Goal: Information Seeking & Learning: Learn about a topic

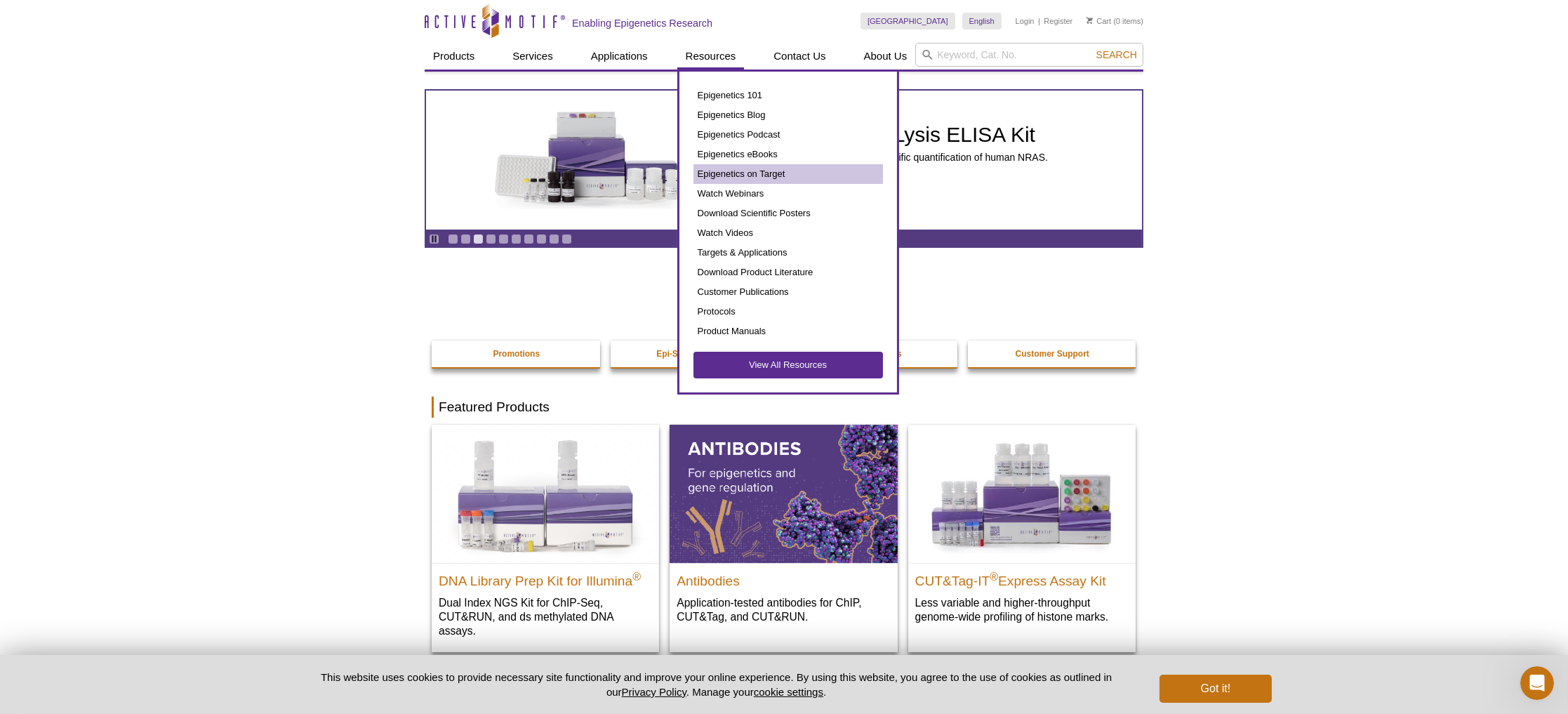
click at [738, 172] on link "Epigenetics on Target" at bounding box center [788, 174] width 190 height 19
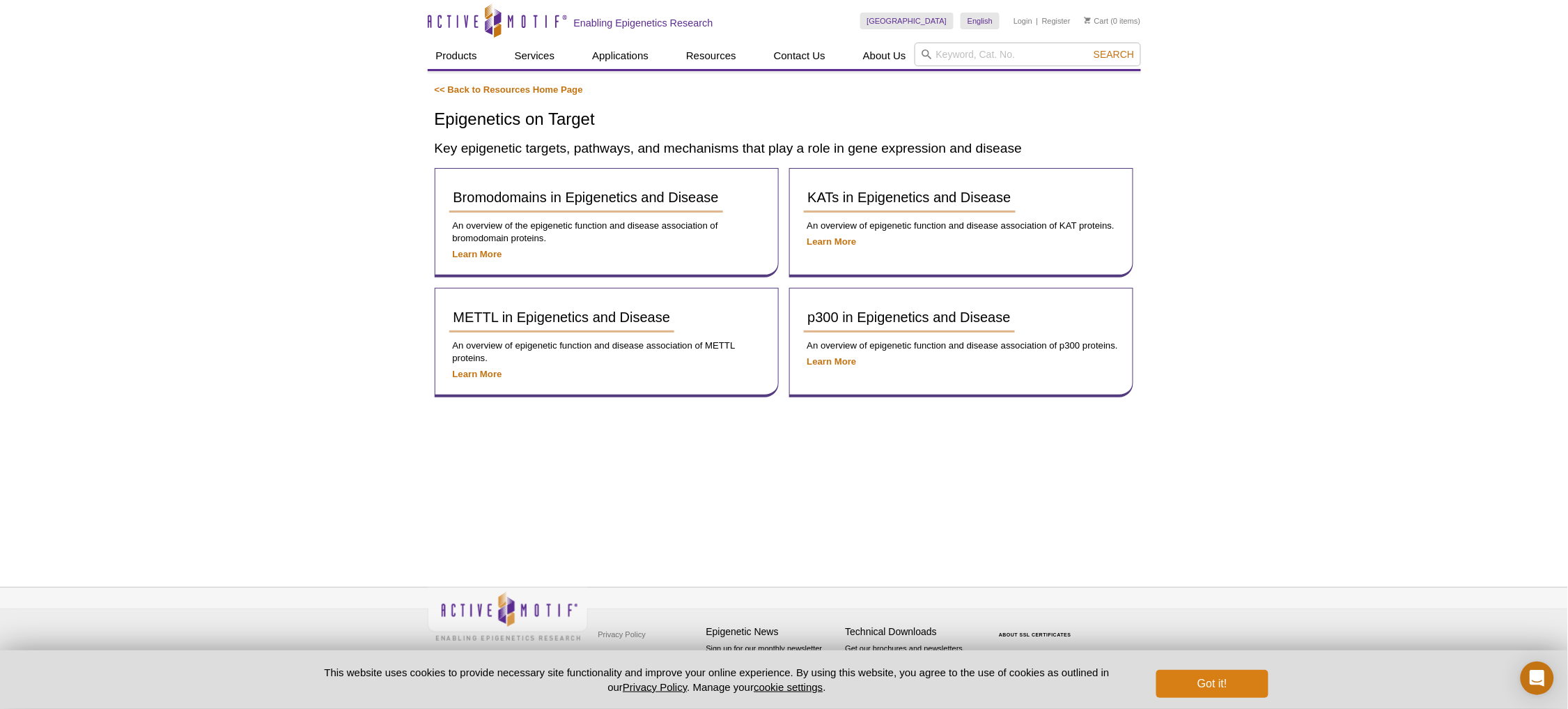
click at [1176, 685] on button "Got it!" at bounding box center [1212, 684] width 112 height 28
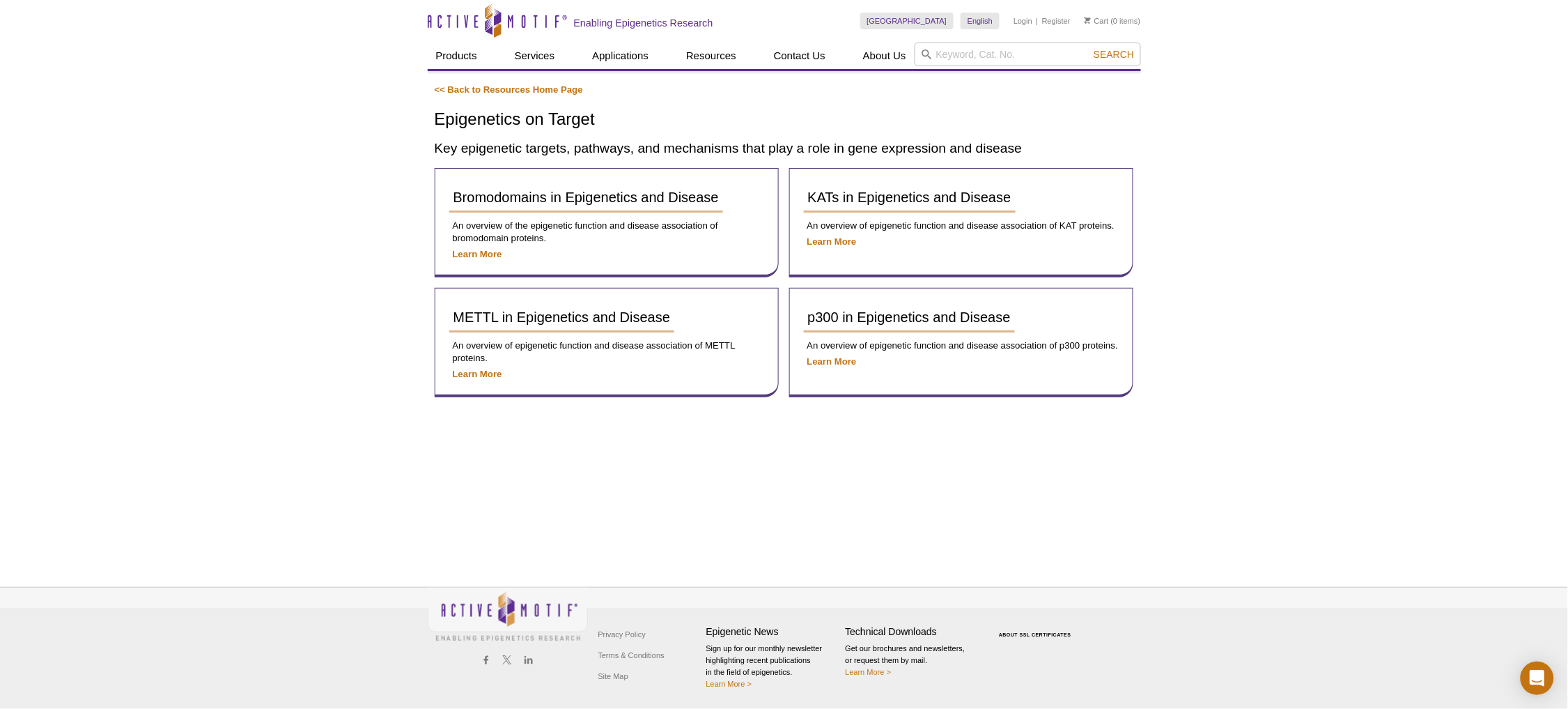
click at [497, 17] on icon at bounding box center [497, 18] width 7 height 12
click at [517, 24] on icon "Active Motif Logo" at bounding box center [497, 20] width 140 height 34
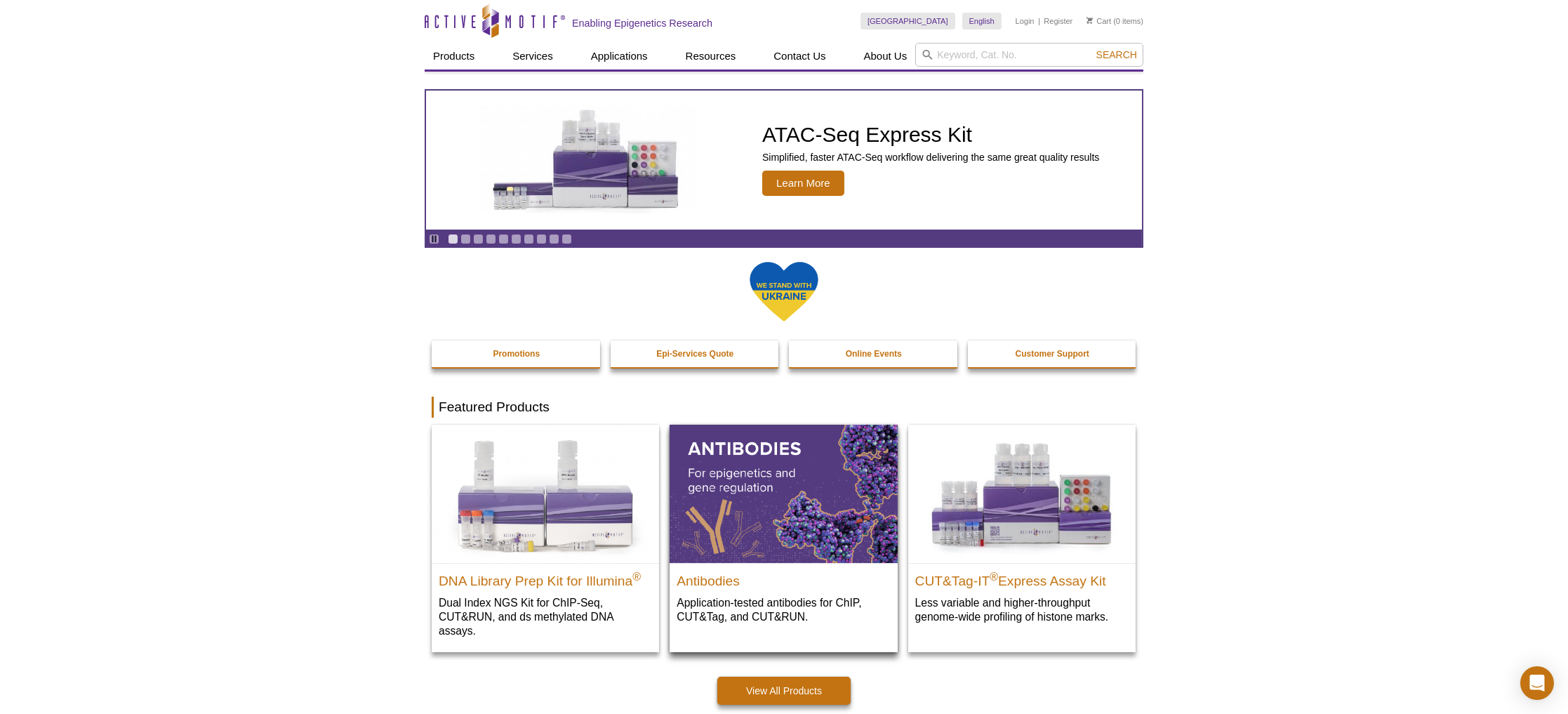
click at [760, 497] on img at bounding box center [783, 493] width 228 height 137
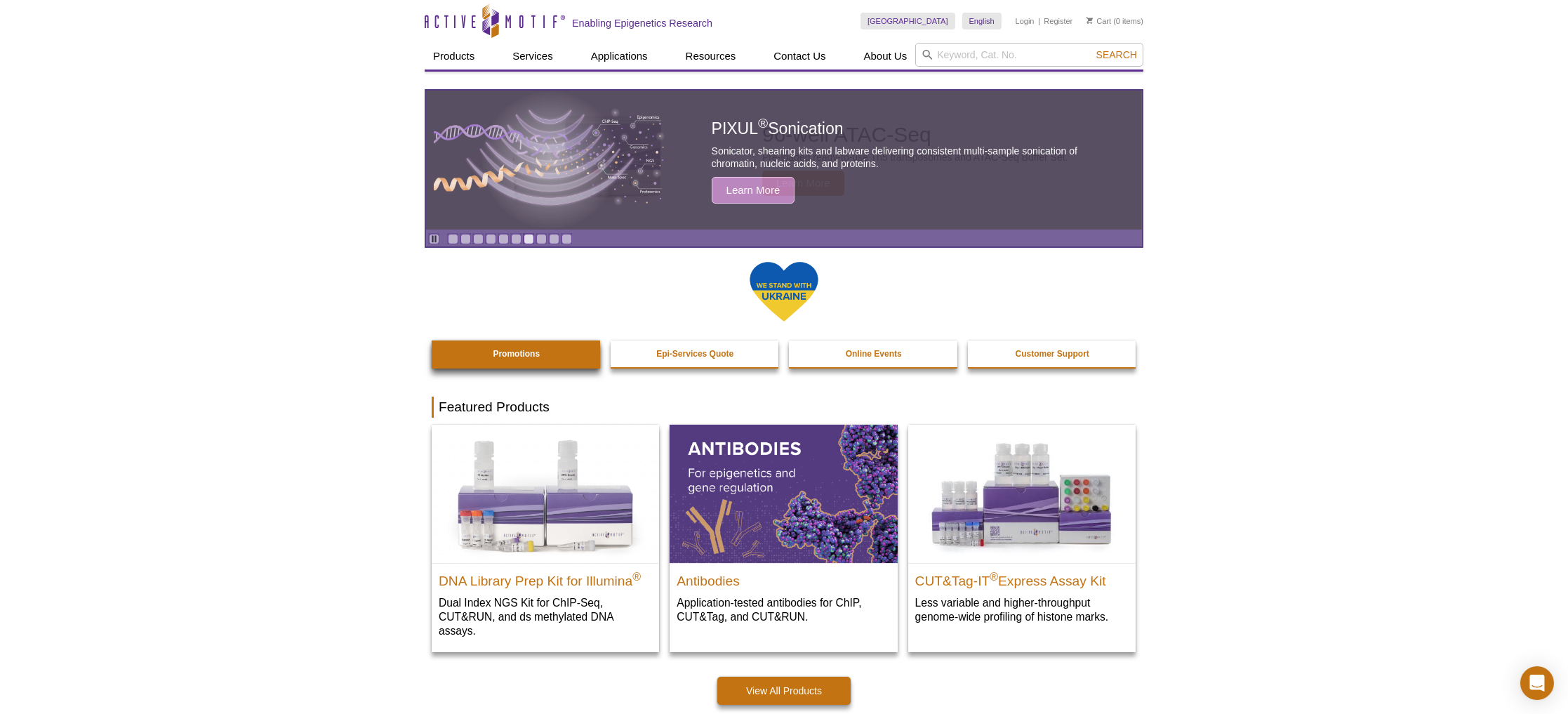
click at [522, 350] on strong "Promotions" at bounding box center [515, 353] width 47 height 10
